Goal: Task Accomplishment & Management: Use online tool/utility

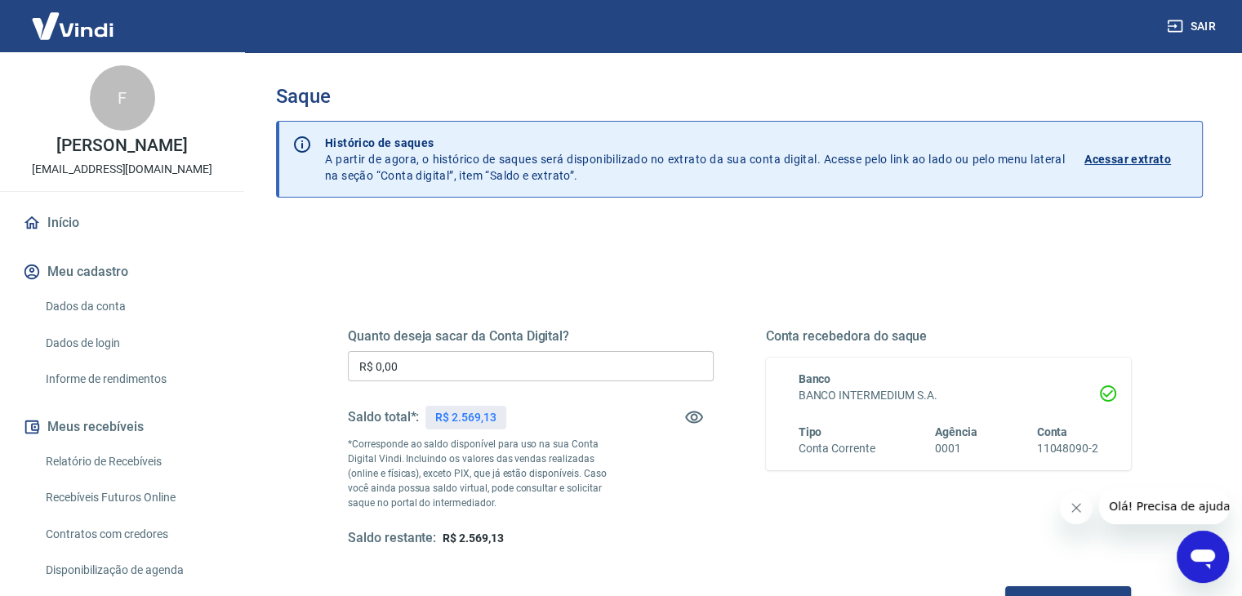
click at [494, 363] on input "R$ 0,00" at bounding box center [531, 366] width 366 height 30
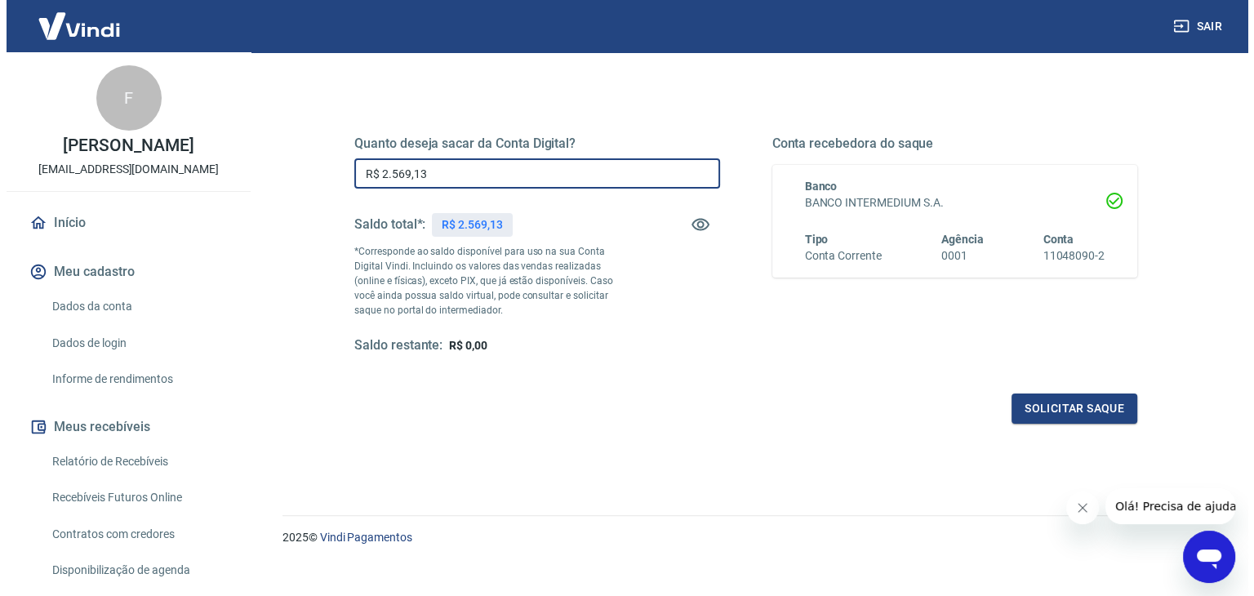
scroll to position [211, 0]
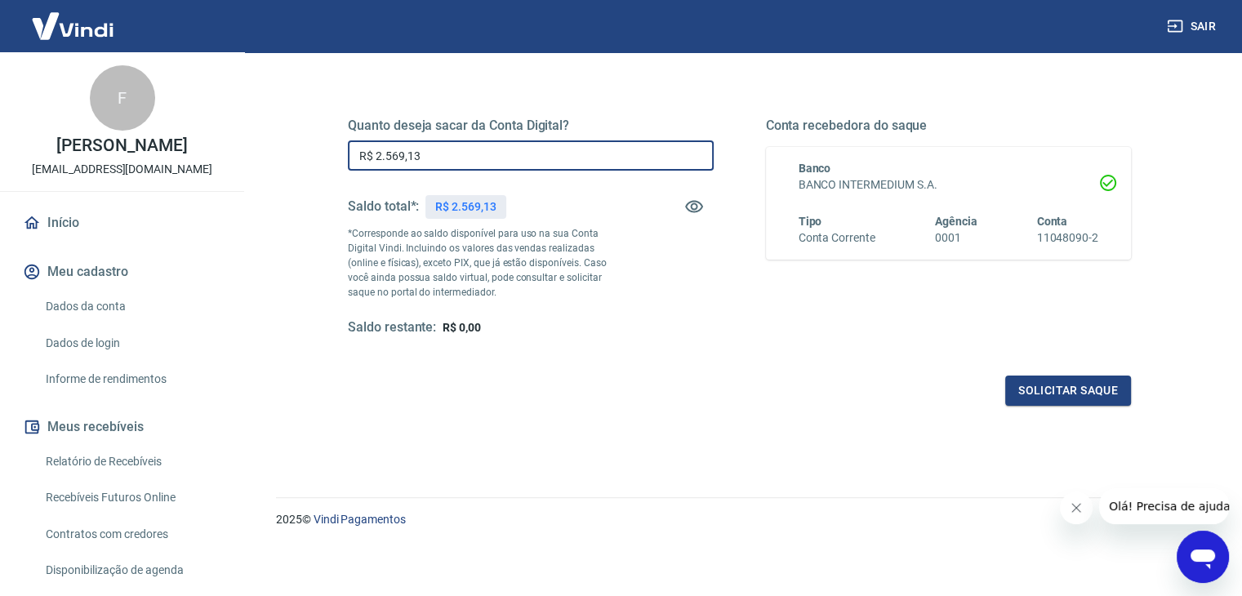
type input "R$ 2.569,13"
click at [1018, 371] on div "Quanto deseja sacar da Conta Digital? R$ 2.569,13 ​ Saldo total*: R$ 2.569,13 *…" at bounding box center [739, 241] width 783 height 327
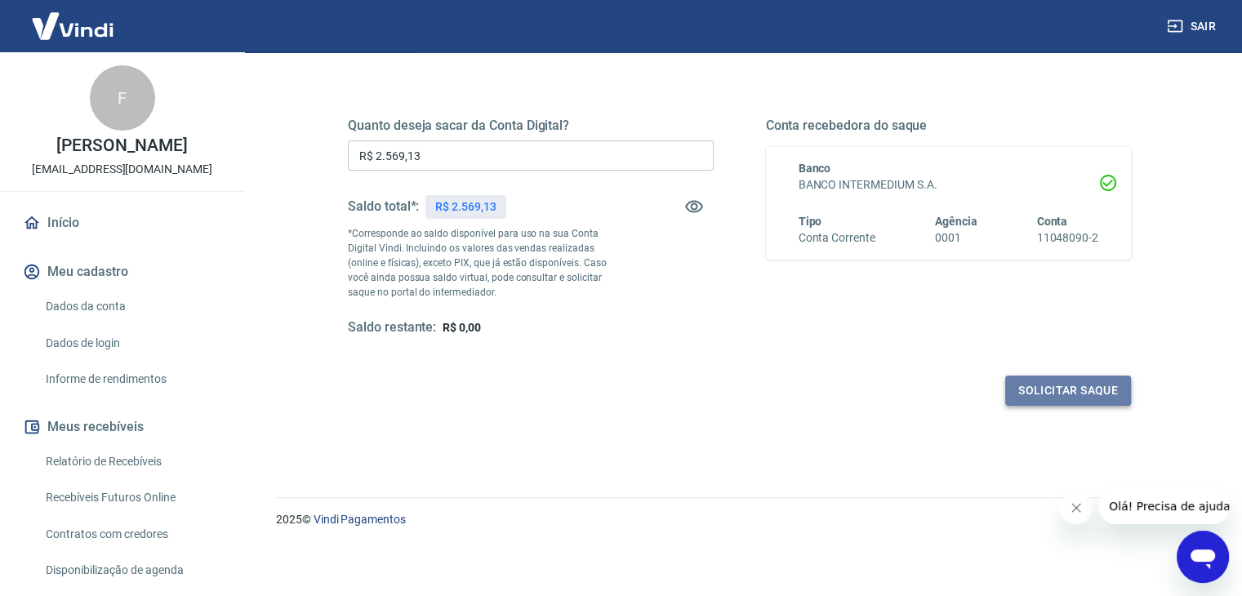
click at [1024, 392] on button "Solicitar saque" at bounding box center [1068, 390] width 126 height 30
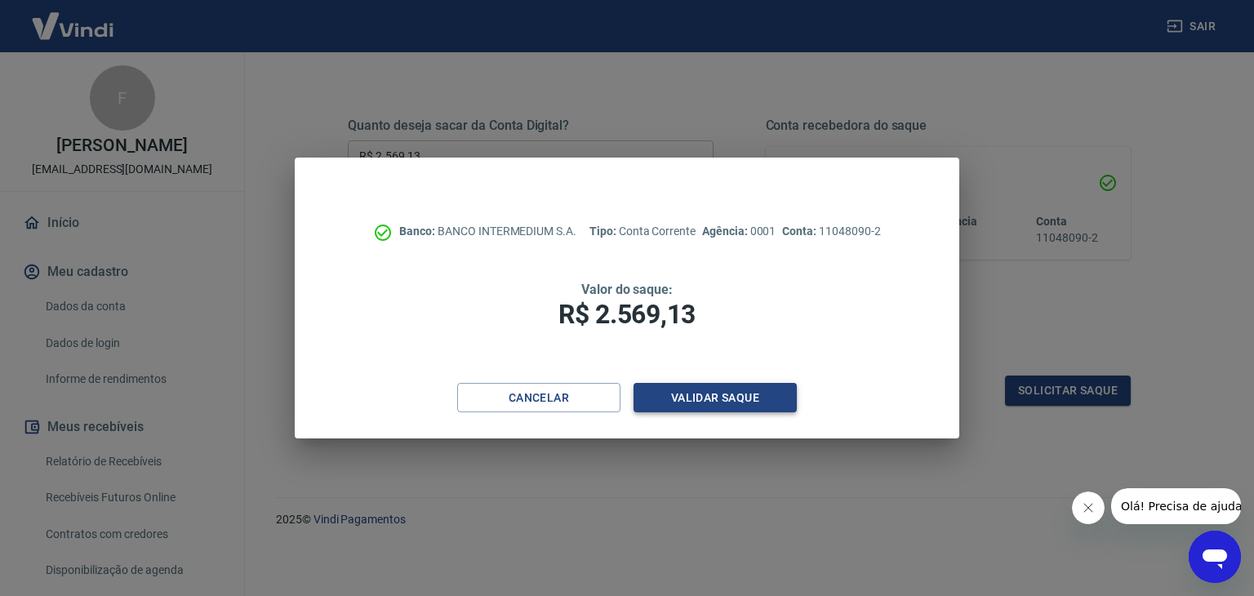
click at [753, 407] on button "Validar saque" at bounding box center [714, 398] width 163 height 30
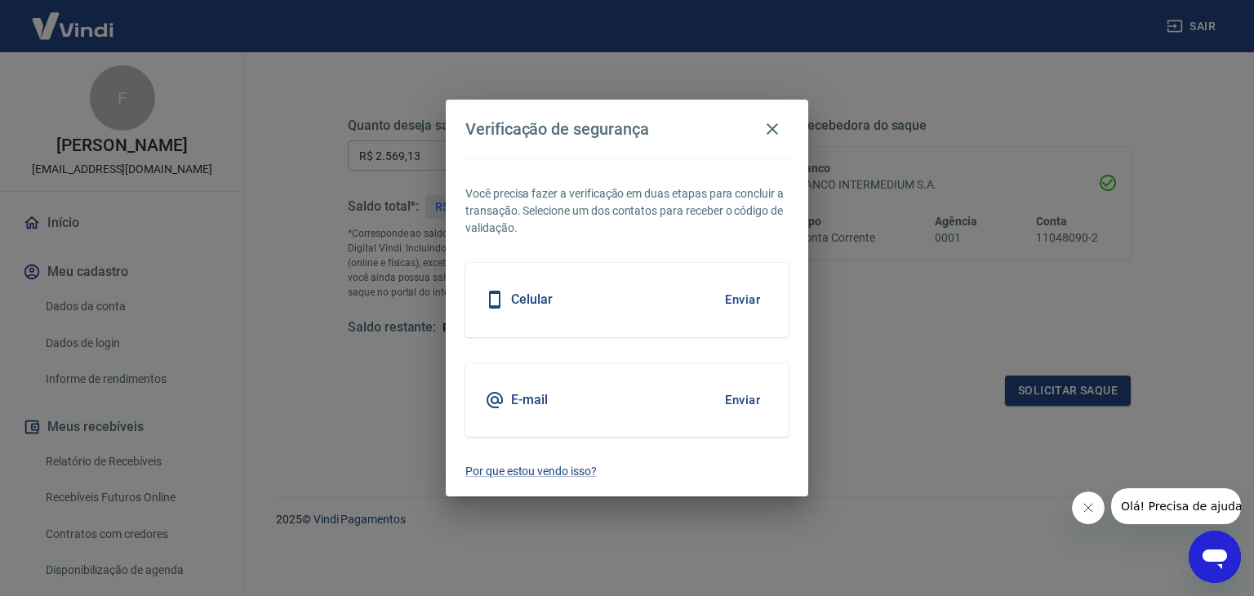
click at [722, 401] on button "Enviar" at bounding box center [742, 400] width 53 height 34
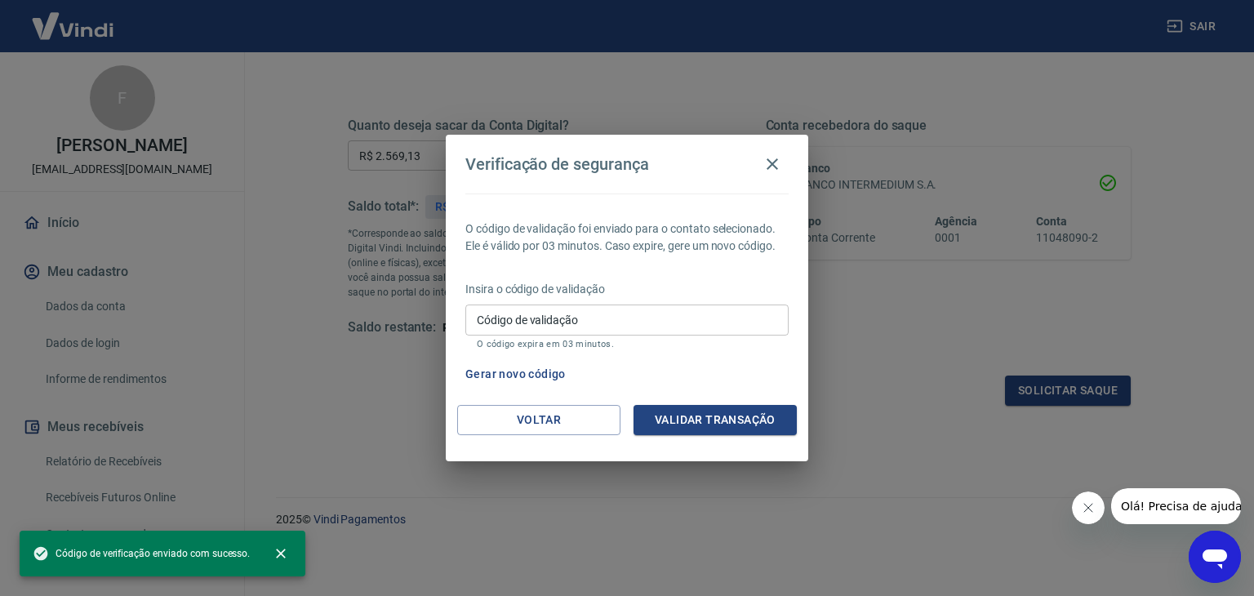
click at [605, 326] on input "Código de validação" at bounding box center [626, 319] width 323 height 30
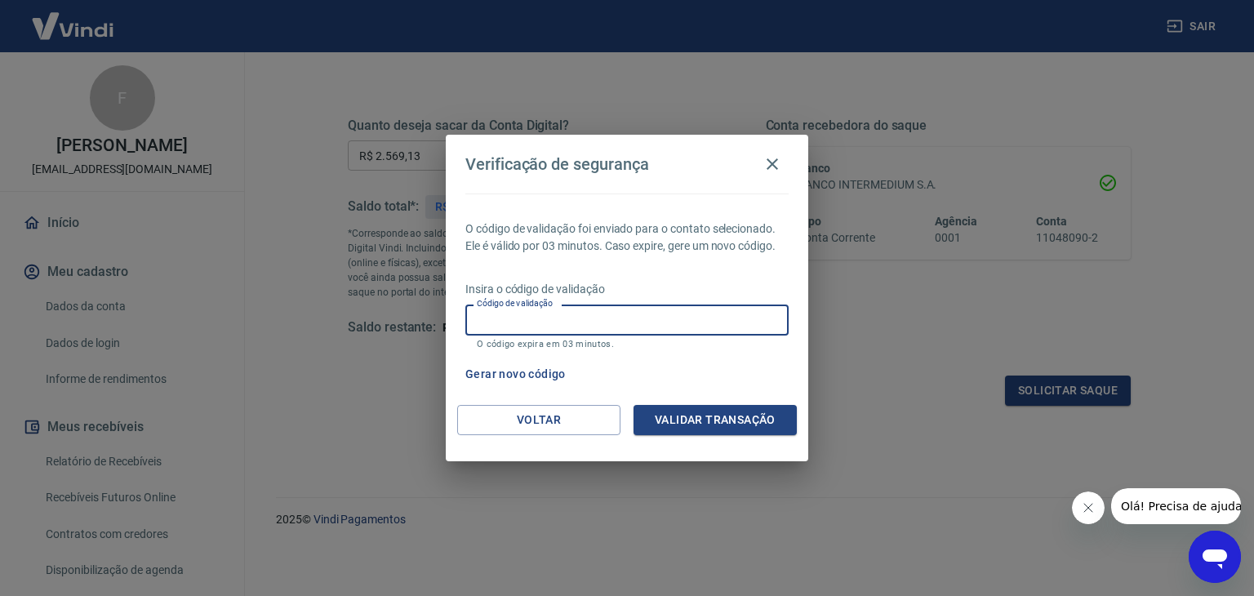
paste input "861648"
drag, startPoint x: 604, startPoint y: 327, endPoint x: 686, endPoint y: 367, distance: 90.9
click at [637, 339] on div "Código de validação 861648 Código de validação O código expira em 03 minutos." at bounding box center [626, 326] width 323 height 44
type input "861648"
click at [704, 416] on button "Validar transação" at bounding box center [714, 420] width 163 height 30
